Goal: Transaction & Acquisition: Purchase product/service

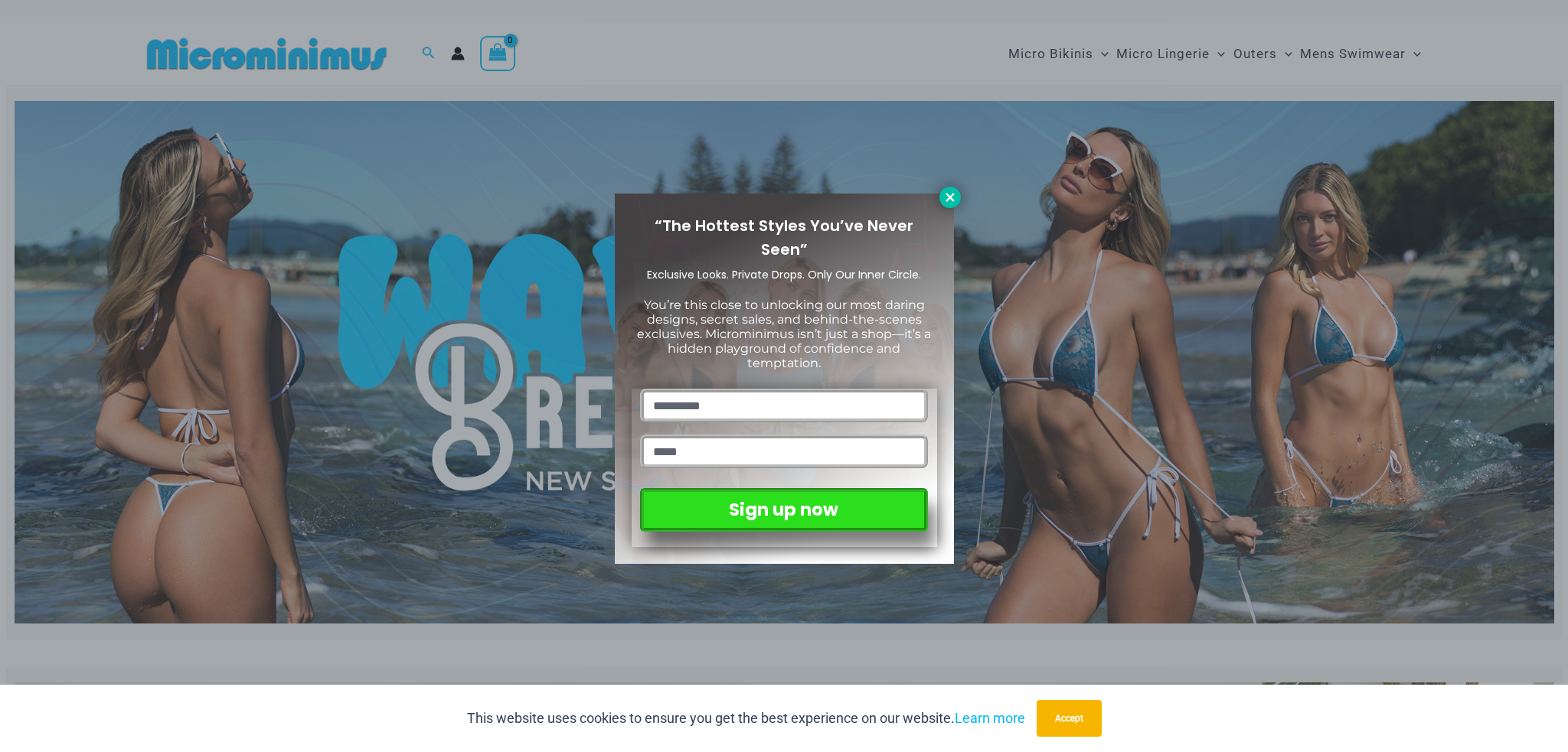
click at [950, 196] on icon at bounding box center [950, 197] width 9 height 9
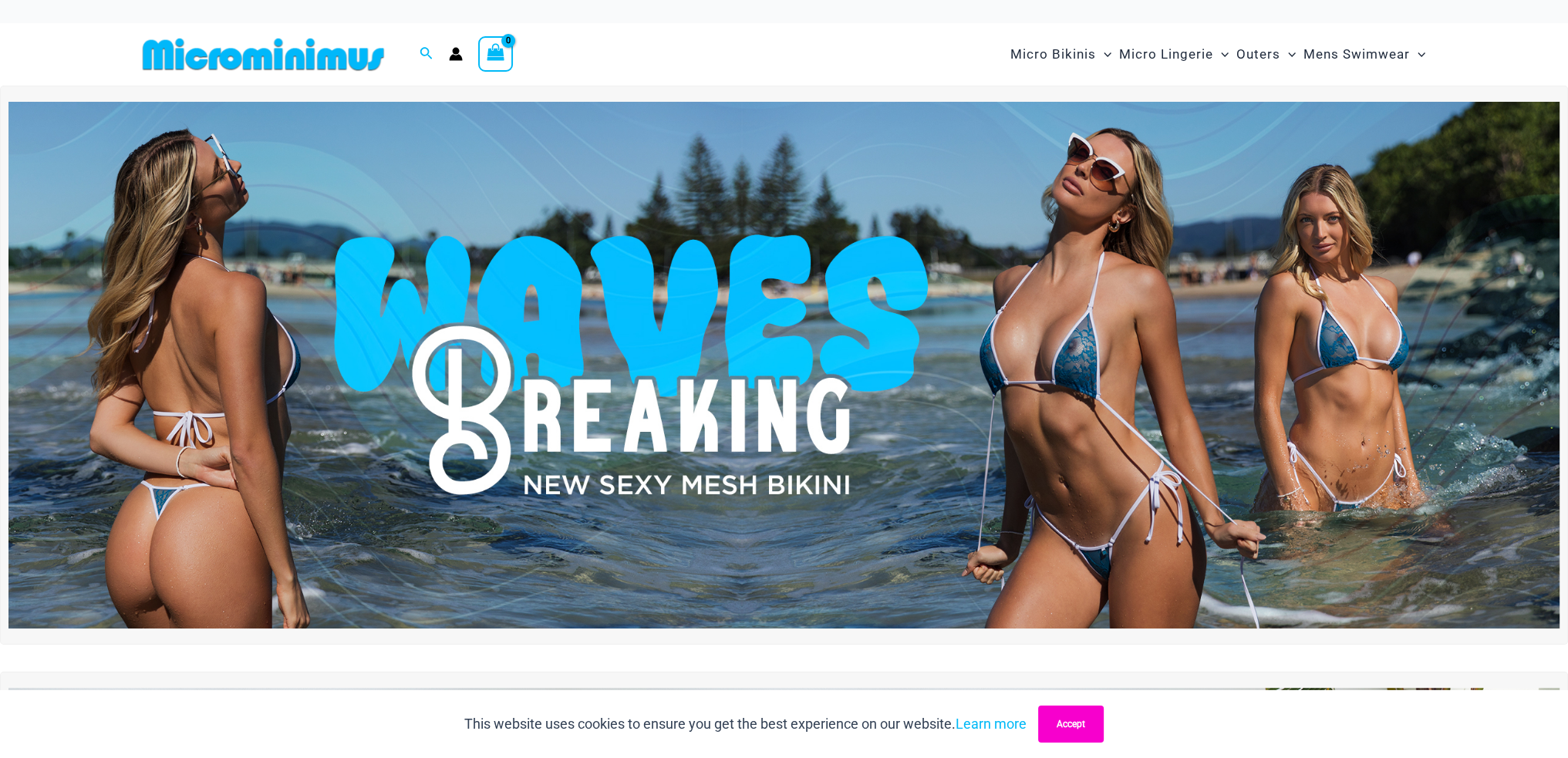
click at [1057, 713] on button "Accept" at bounding box center [1070, 724] width 66 height 37
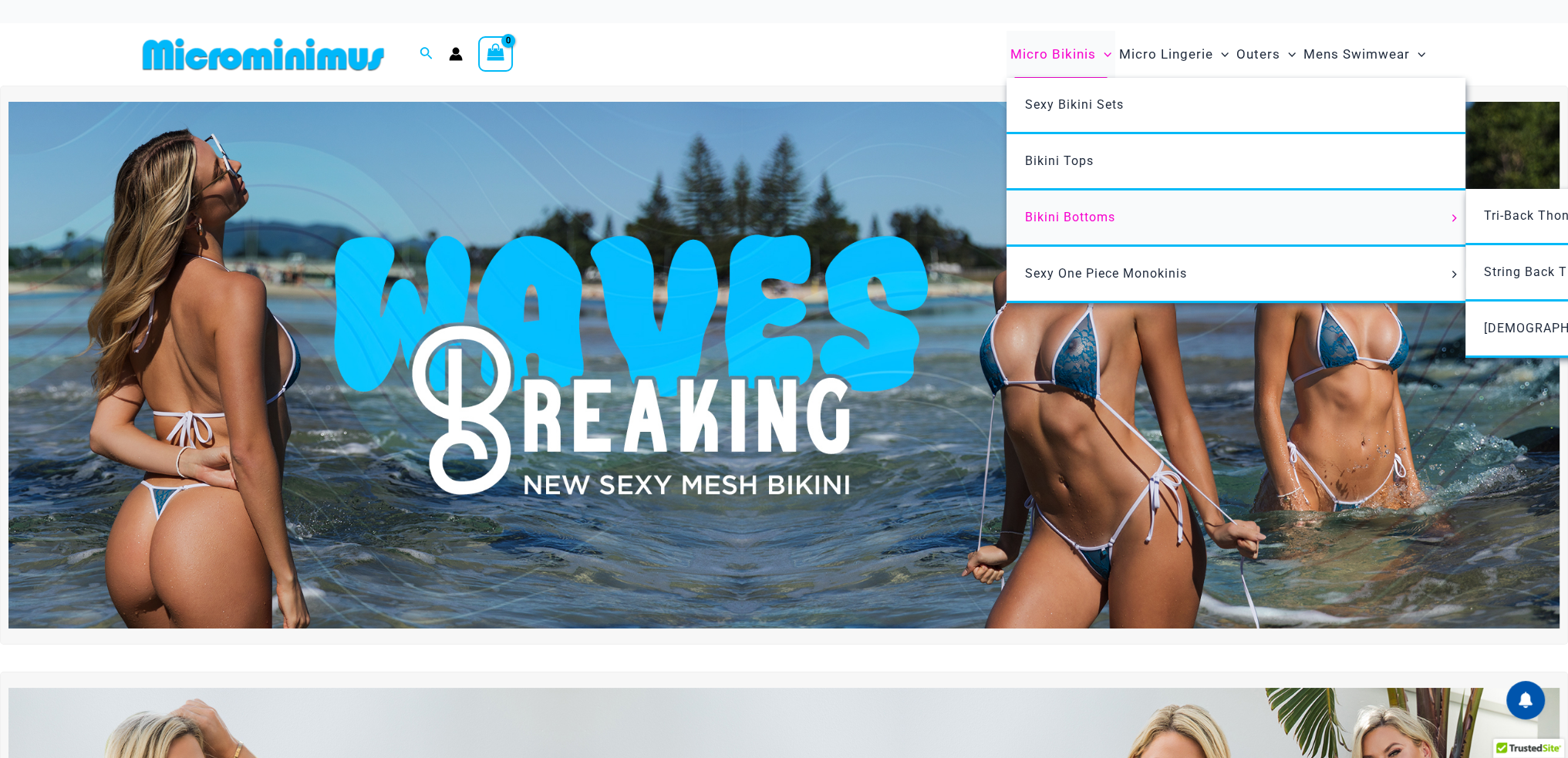
click at [1090, 216] on span "Bikini Bottoms" at bounding box center [1070, 217] width 90 height 15
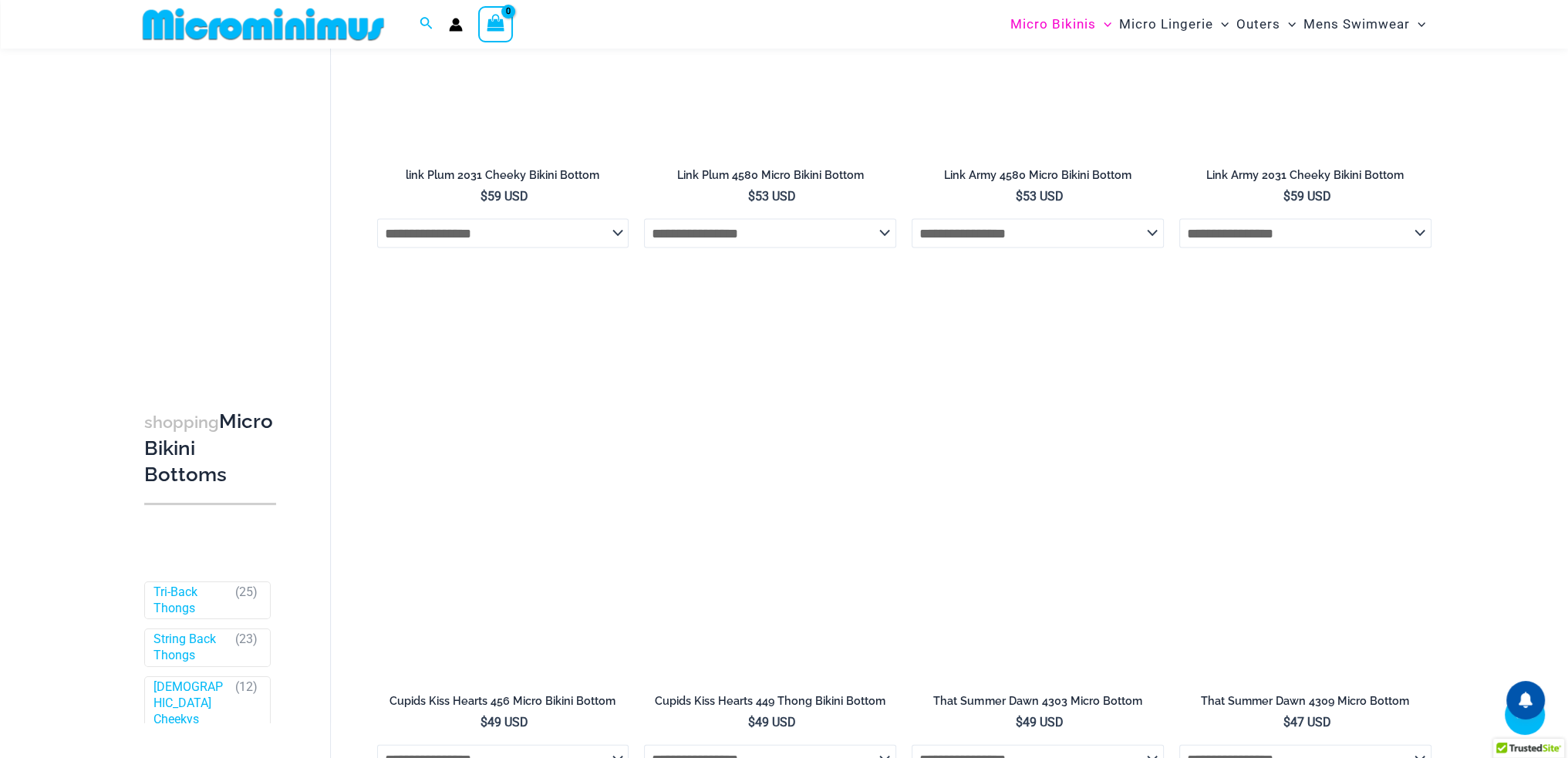
scroll to position [4237, 0]
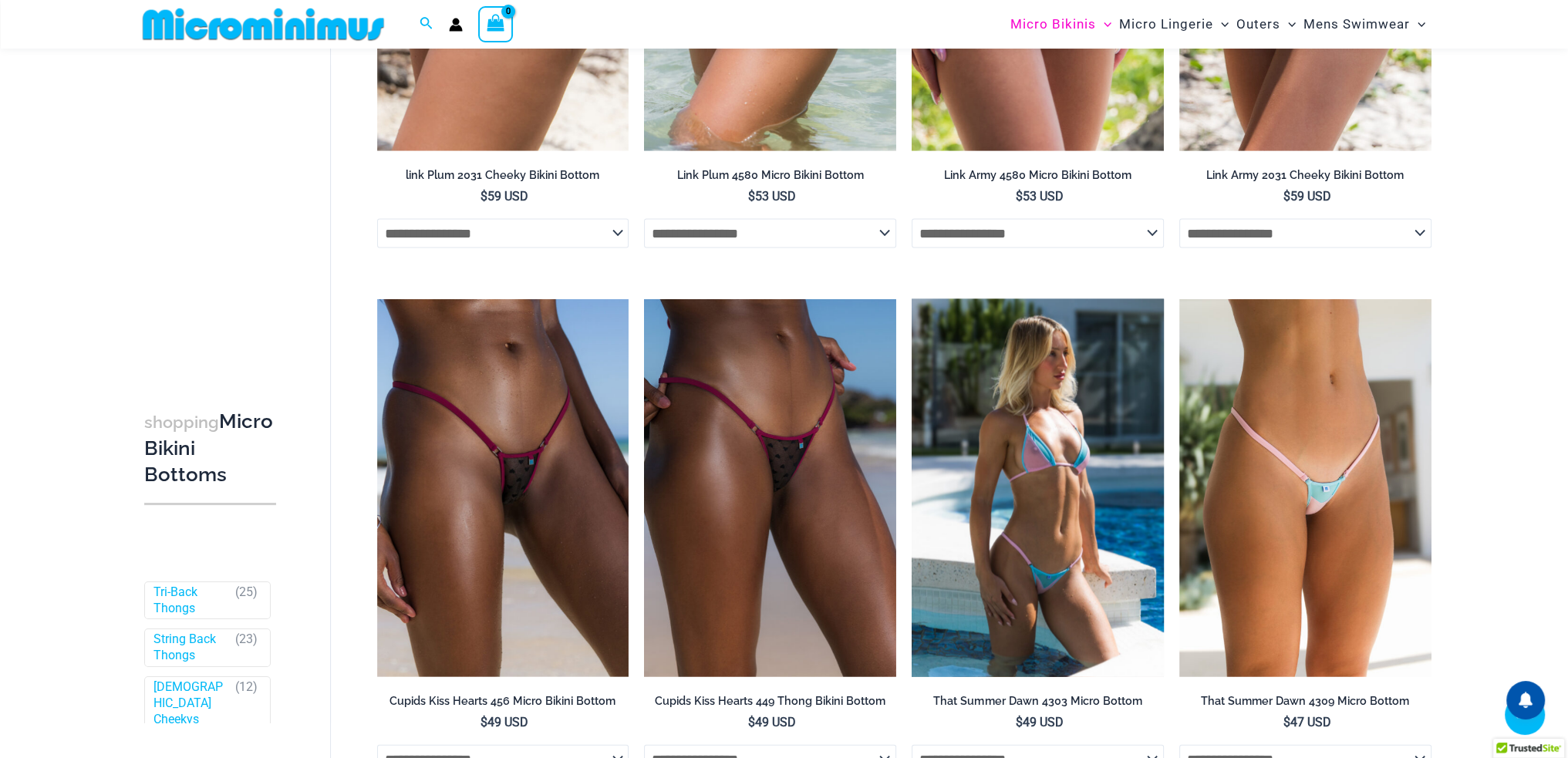
click at [1049, 416] on img at bounding box center [1038, 487] width 252 height 378
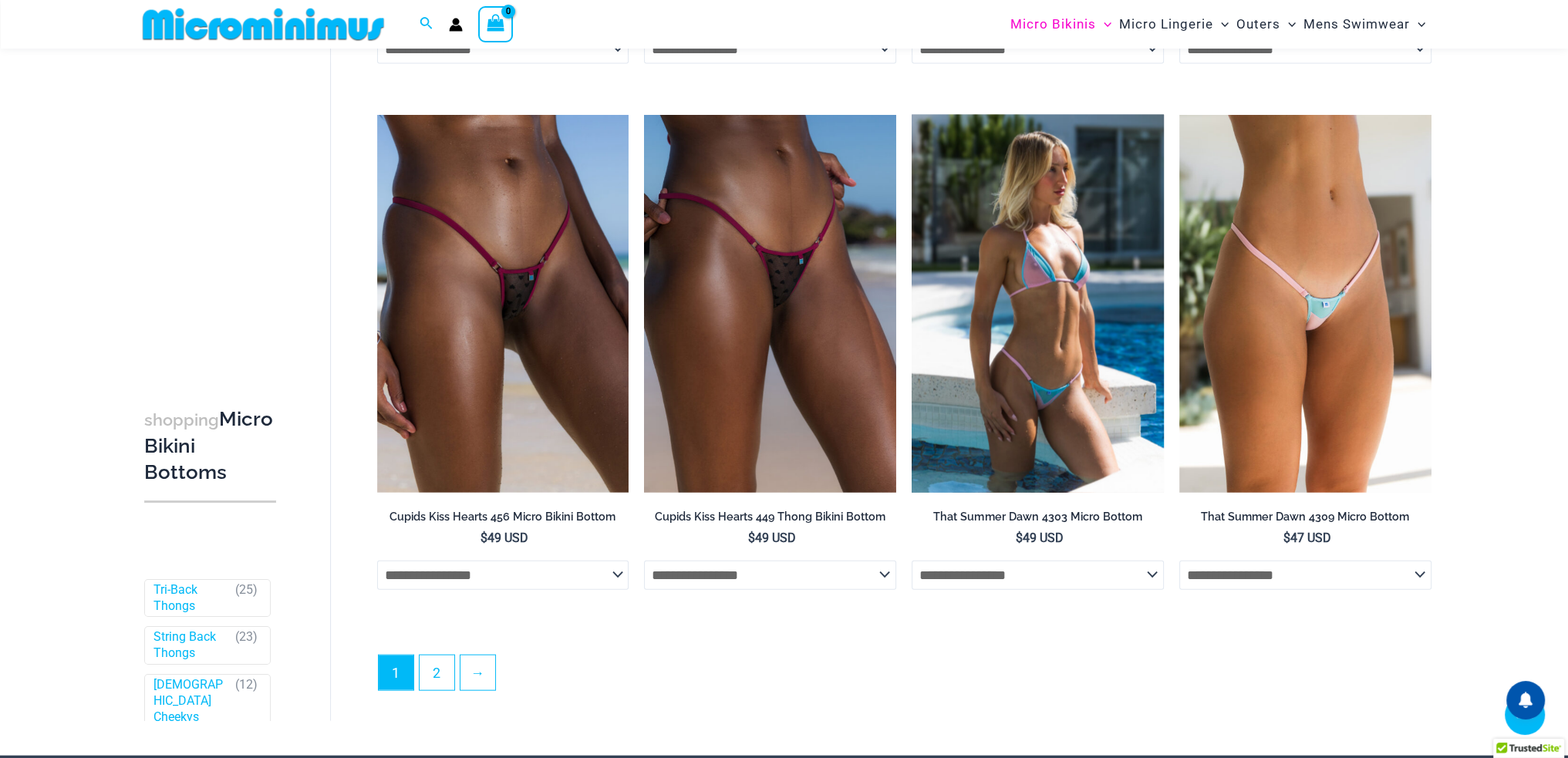
scroll to position [4622, 0]
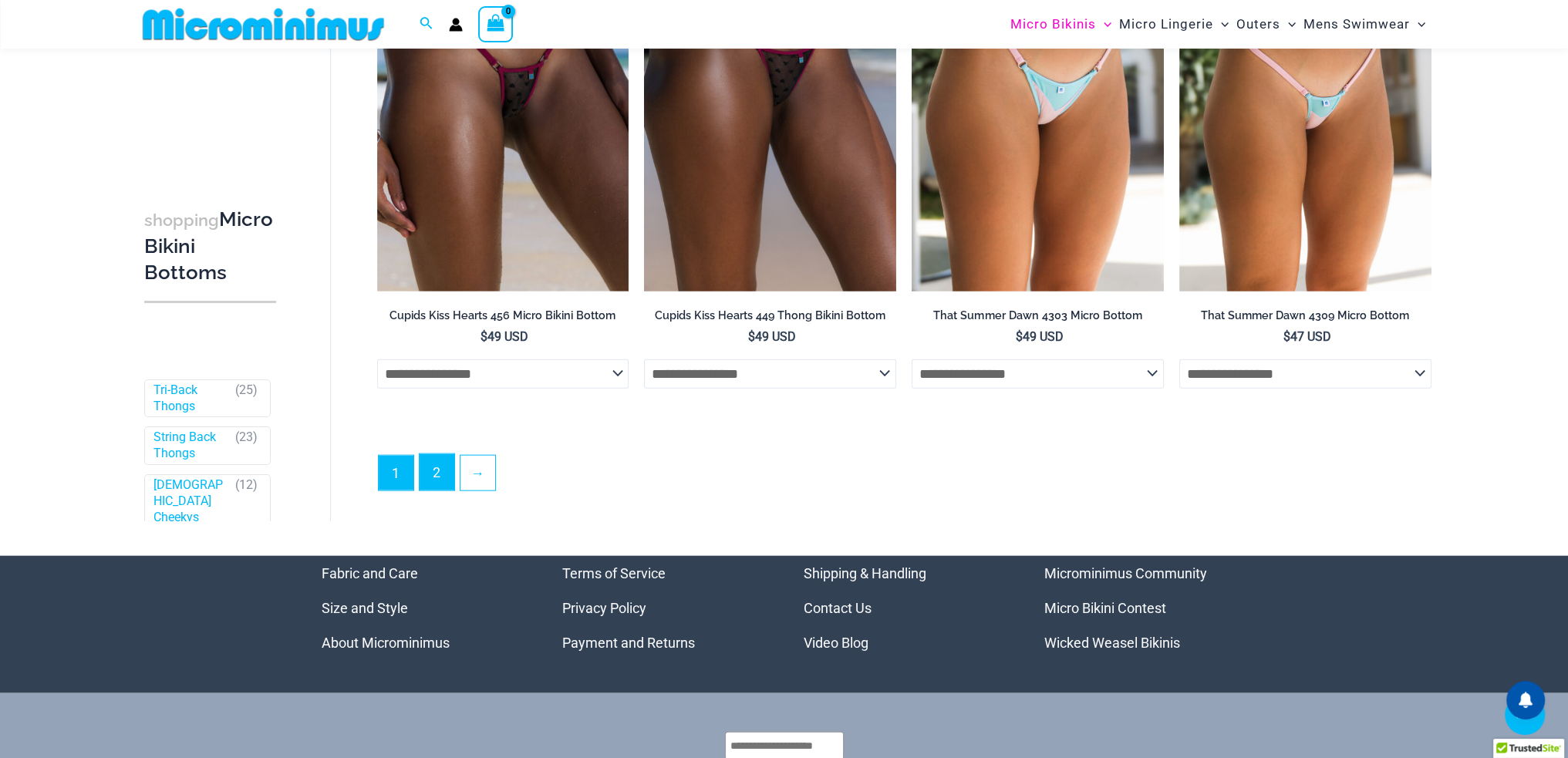
click at [432, 475] on link "2" at bounding box center [437, 473] width 35 height 36
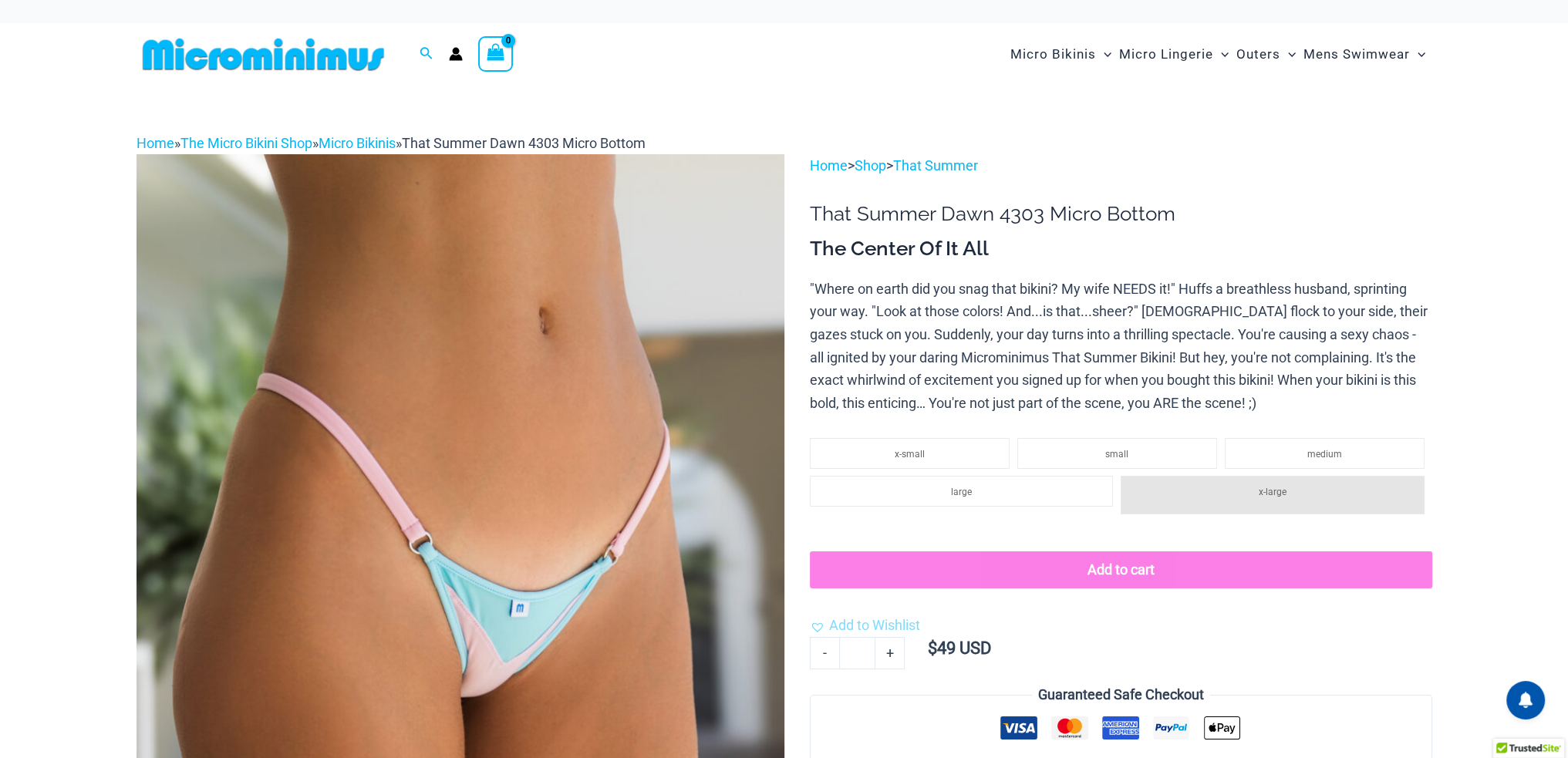
scroll to position [377, 0]
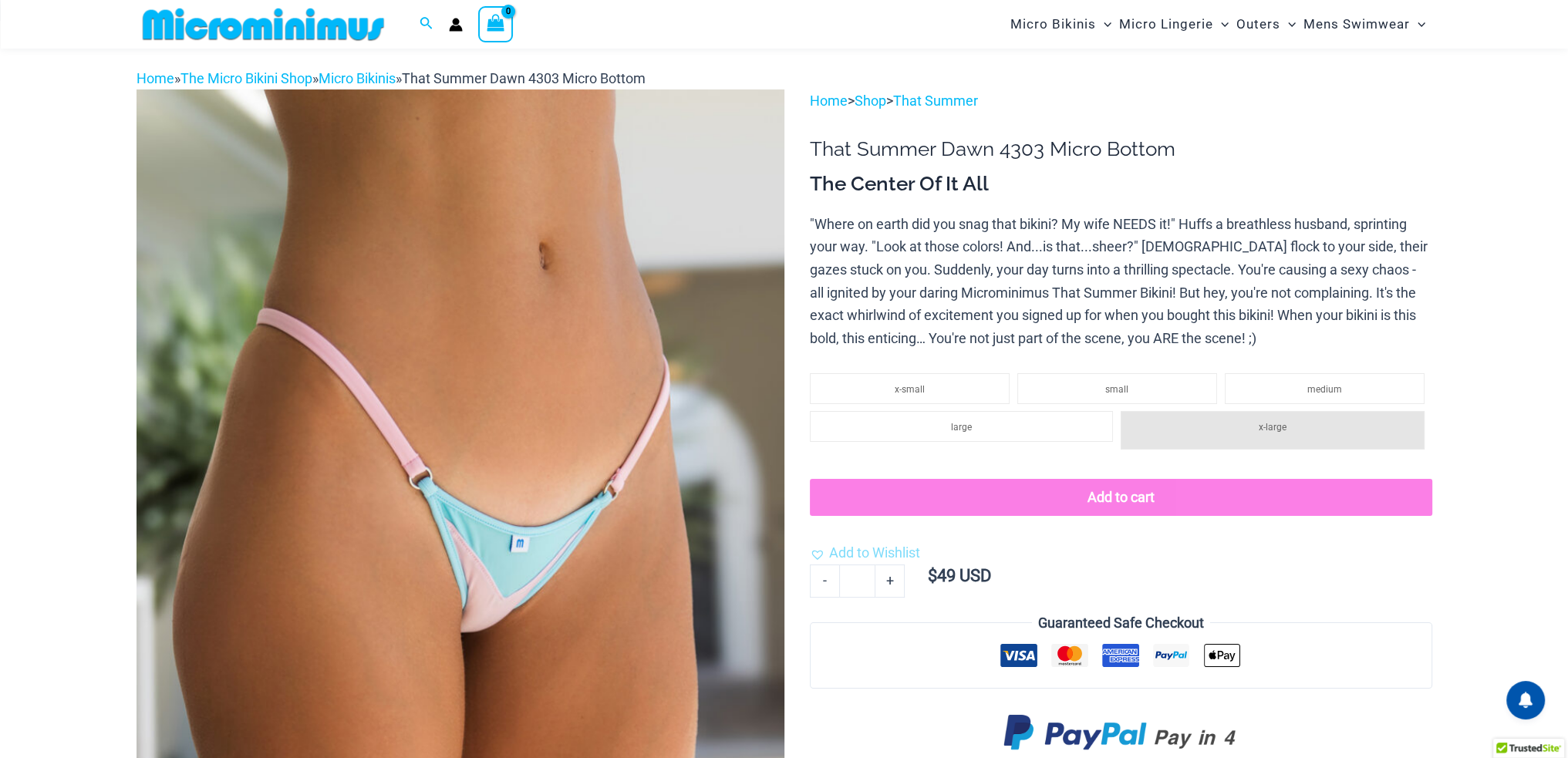
scroll to position [0, 0]
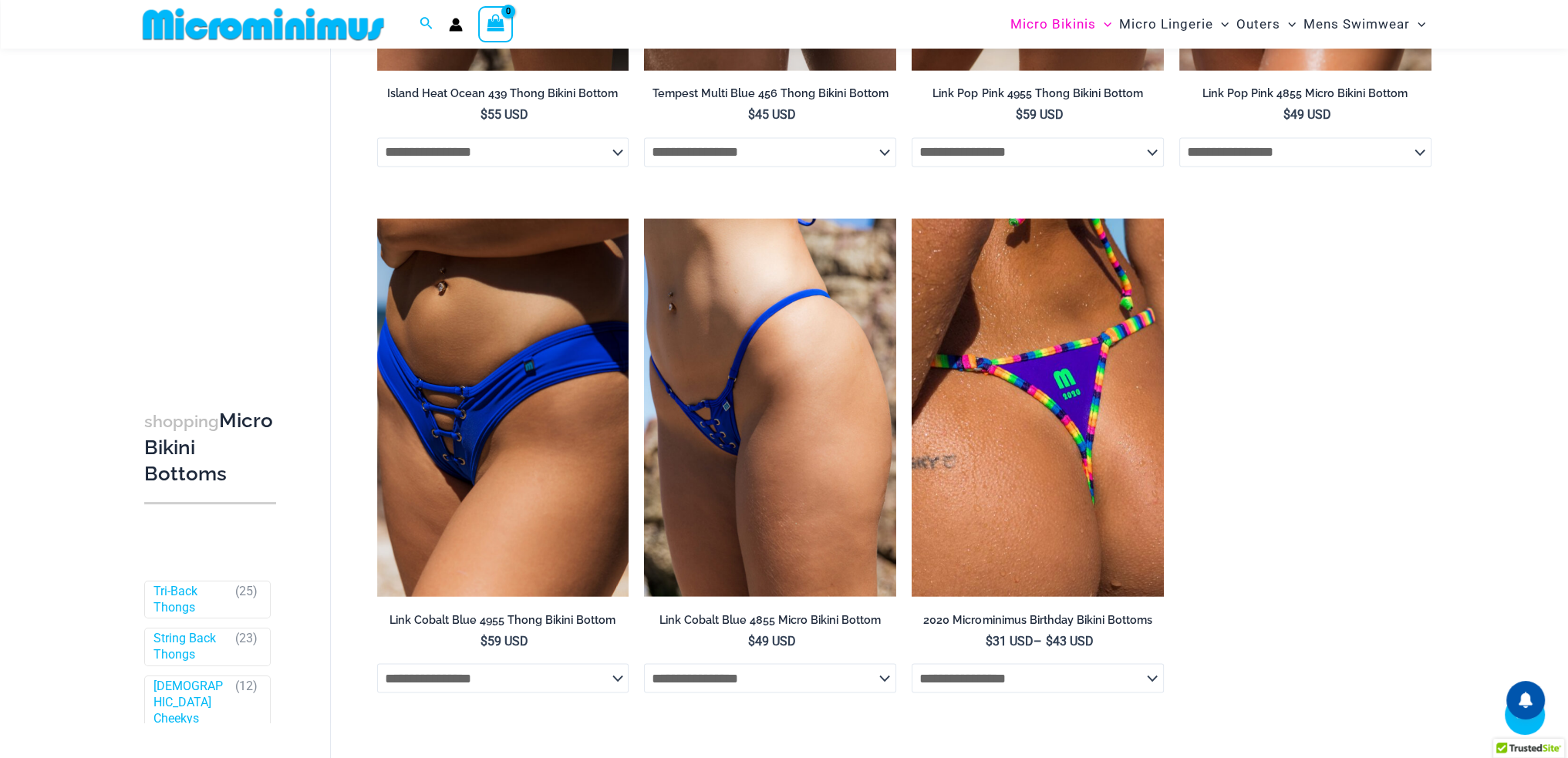
scroll to position [3844, 0]
